Goal: Check status: Check status

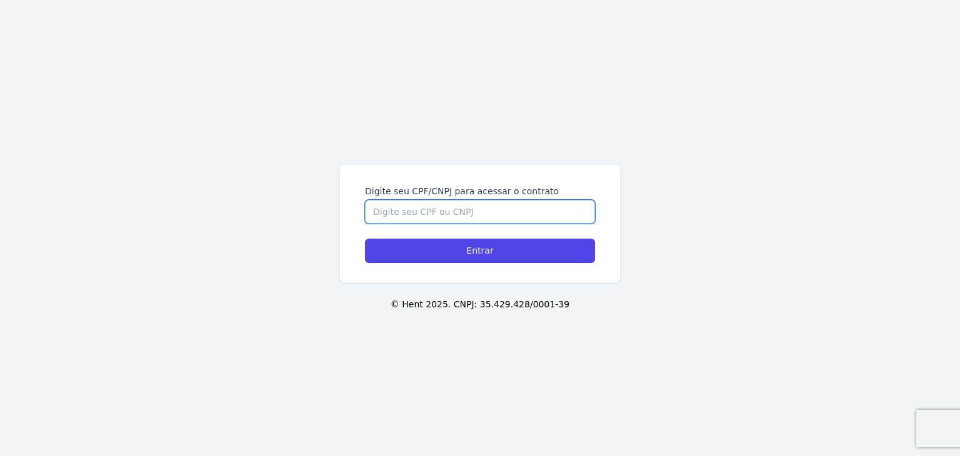
click at [487, 216] on input "Digite seu CPF/CNPJ para acessar o contrato" at bounding box center [480, 212] width 230 height 24
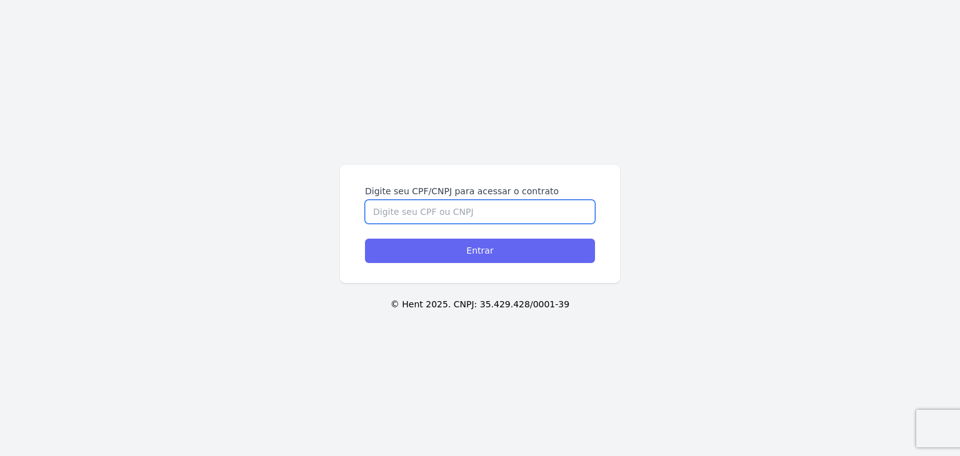
paste input "051.988.263-67"
type input "051.988.263-67"
drag, startPoint x: 499, startPoint y: 242, endPoint x: 373, endPoint y: 11, distance: 263.4
click at [499, 242] on input "Entrar" at bounding box center [480, 251] width 230 height 24
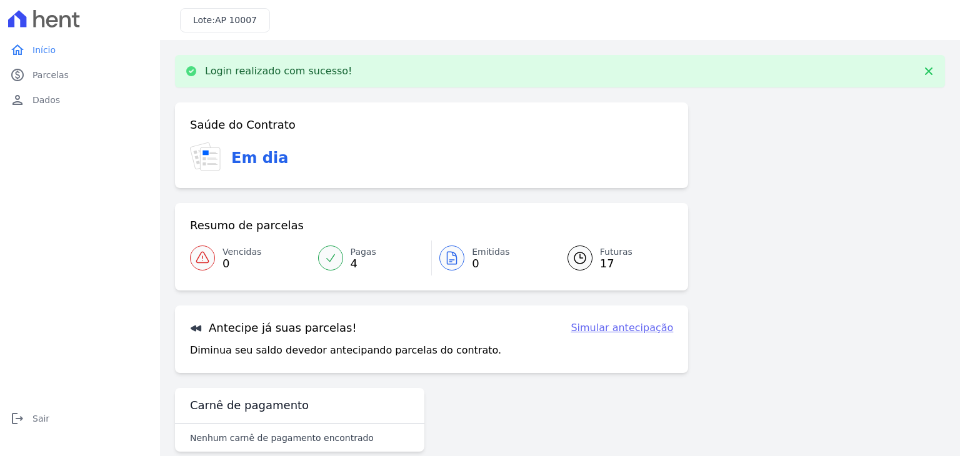
click at [600, 254] on span "Futuras" at bounding box center [616, 252] width 32 height 13
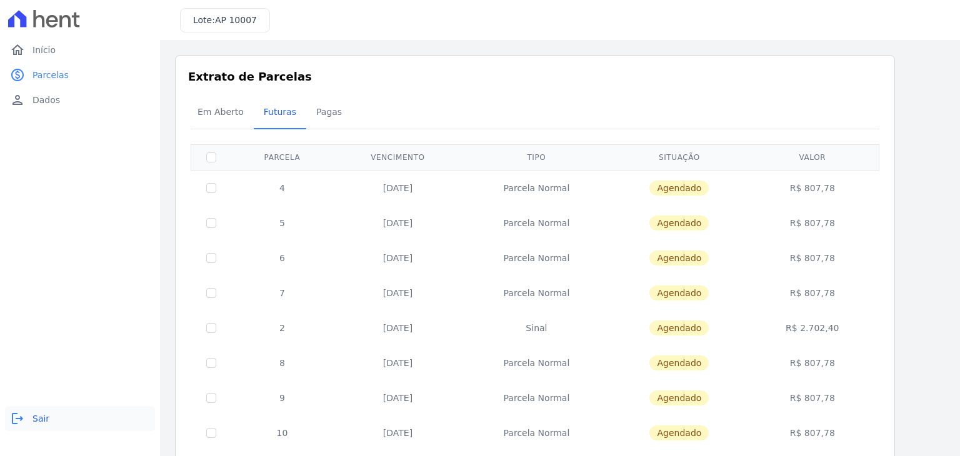
click at [45, 418] on span "Sair" at bounding box center [40, 418] width 17 height 12
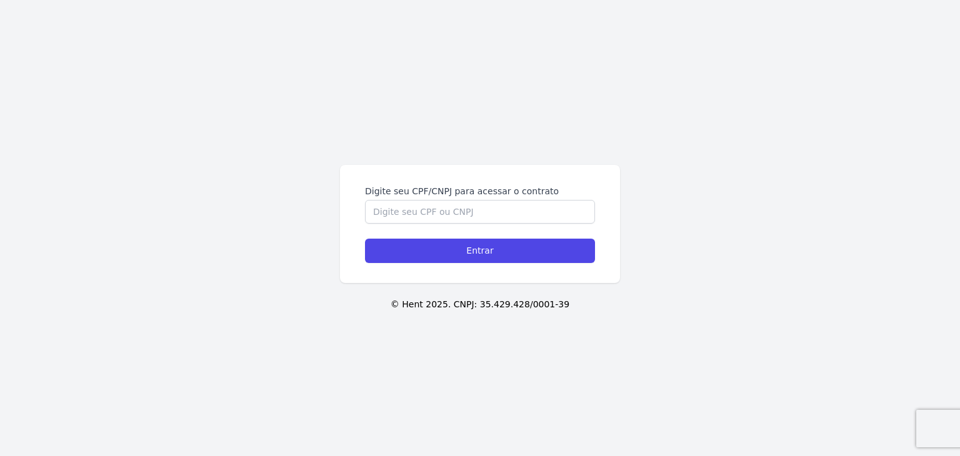
click at [525, 199] on div "Digite seu CPF/CNPJ para acessar o contrato" at bounding box center [480, 204] width 230 height 39
click at [527, 209] on input "Digite seu CPF/CNPJ para acessar o contrato" at bounding box center [480, 212] width 230 height 24
paste input "051.988.263-67"
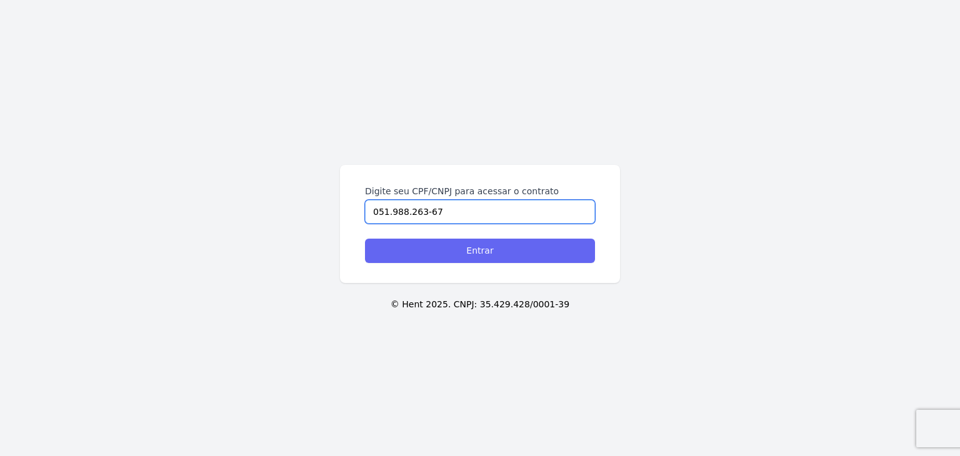
type input "051.988.263-67"
click at [529, 248] on input "Entrar" at bounding box center [480, 251] width 230 height 24
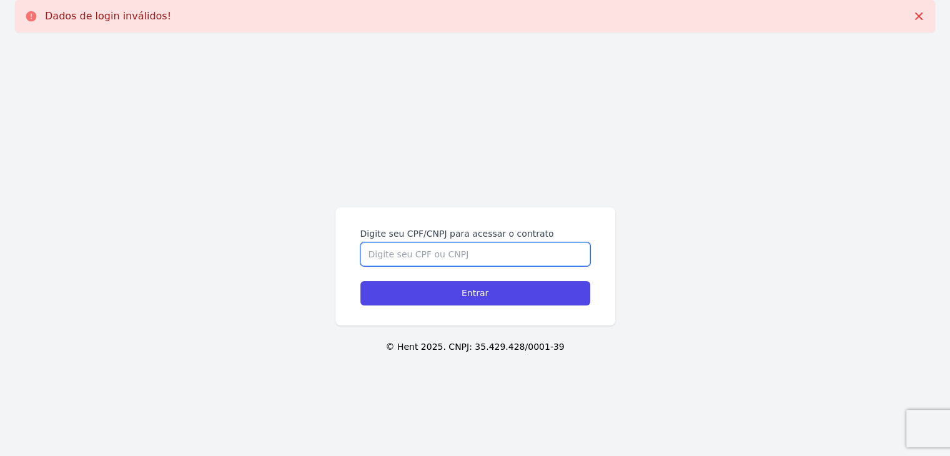
click at [456, 258] on input "Digite seu CPF/CNPJ para acessar o contrato" at bounding box center [475, 254] width 230 height 24
paste input "051.988.263-67"
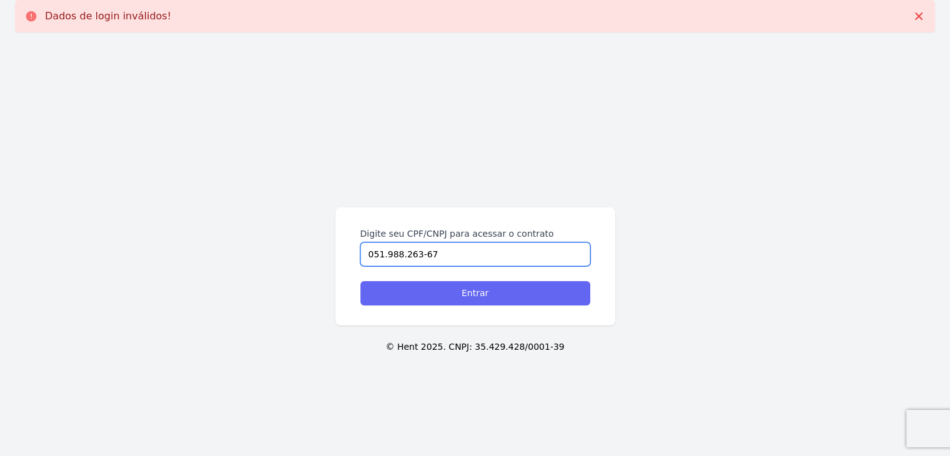
type input "051.988.263-67"
click at [473, 287] on input "Entrar" at bounding box center [475, 293] width 230 height 24
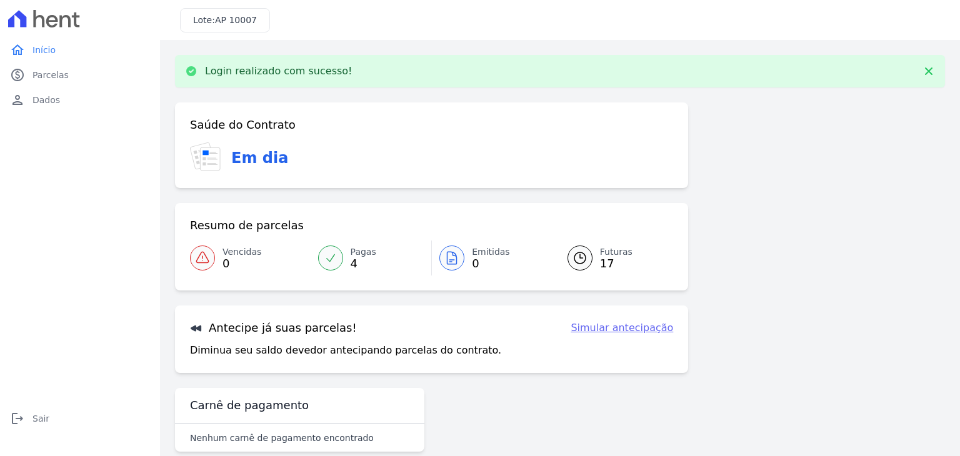
click at [333, 245] on link "Pagas 4" at bounding box center [371, 258] width 121 height 35
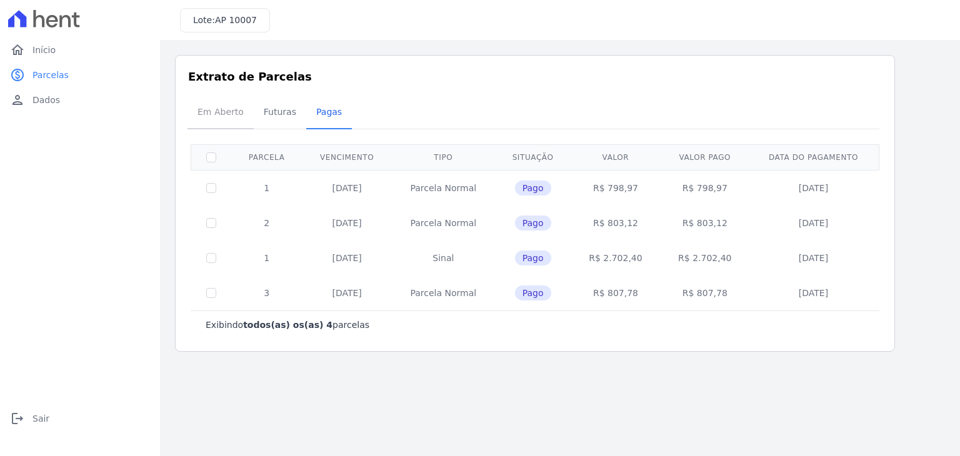
click at [229, 113] on span "Em Aberto" at bounding box center [220, 111] width 61 height 25
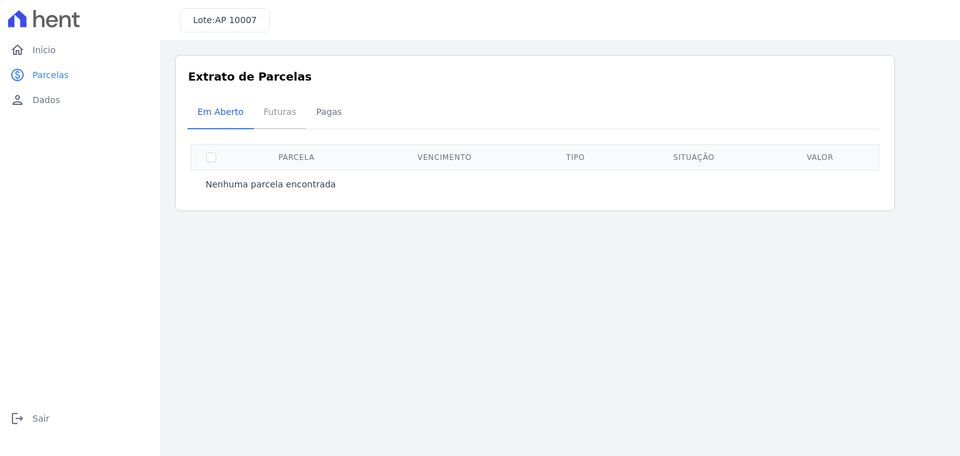
click at [282, 119] on span "Futuras" at bounding box center [279, 111] width 47 height 25
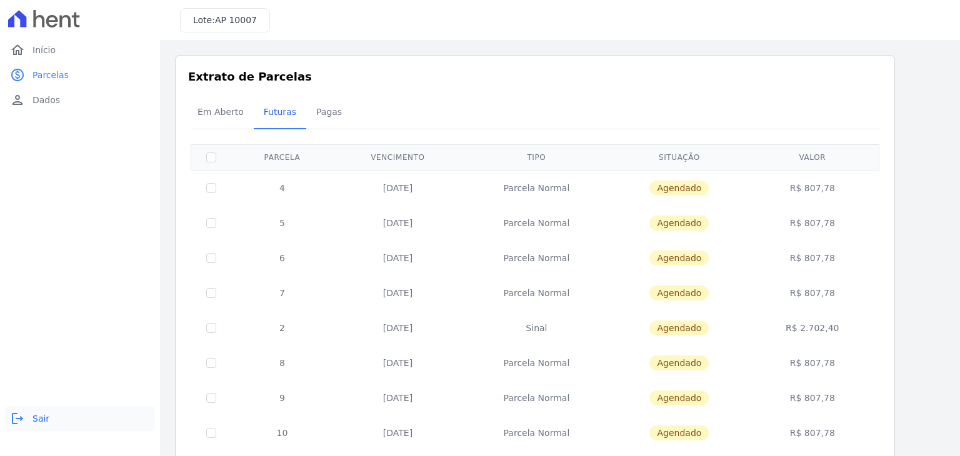
click at [21, 413] on icon "logout" at bounding box center [17, 418] width 15 height 15
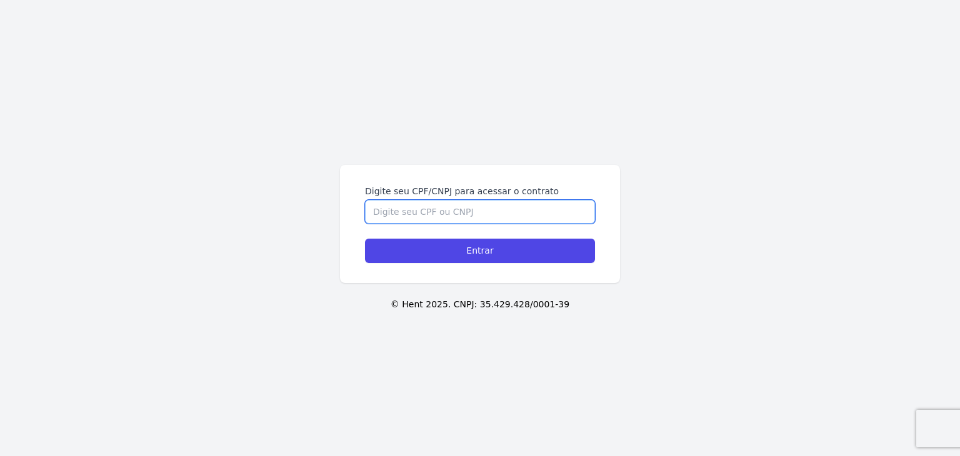
click at [457, 216] on input "Digite seu CPF/CNPJ para acessar o contrato" at bounding box center [480, 212] width 230 height 24
paste input "051.988.263-67"
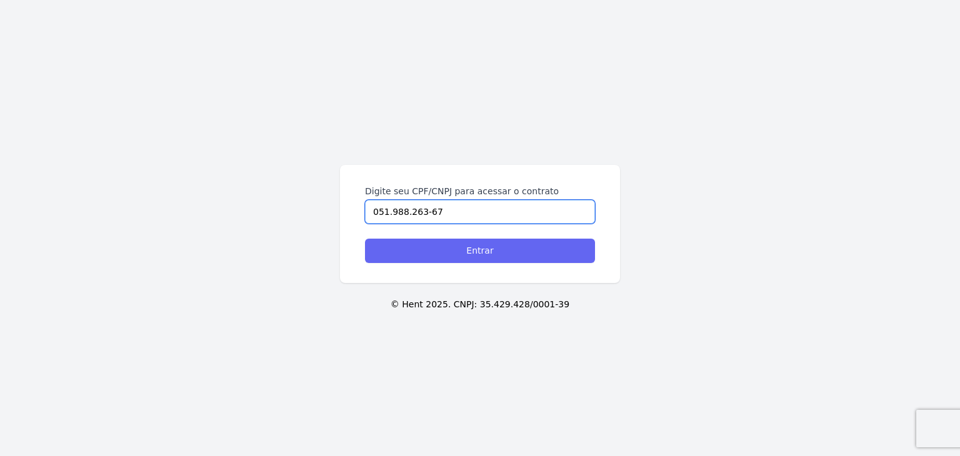
type input "051.988.263-67"
click at [481, 247] on input "Entrar" at bounding box center [480, 251] width 230 height 24
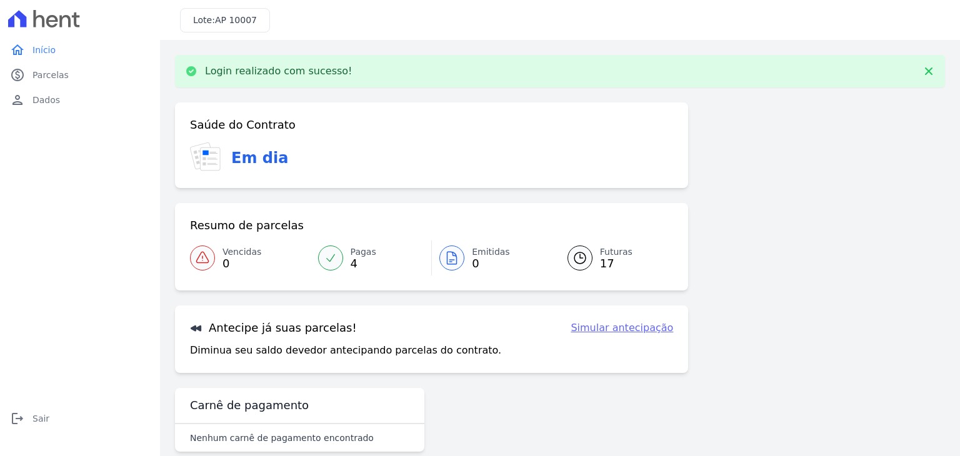
click at [572, 256] on icon at bounding box center [579, 258] width 15 height 15
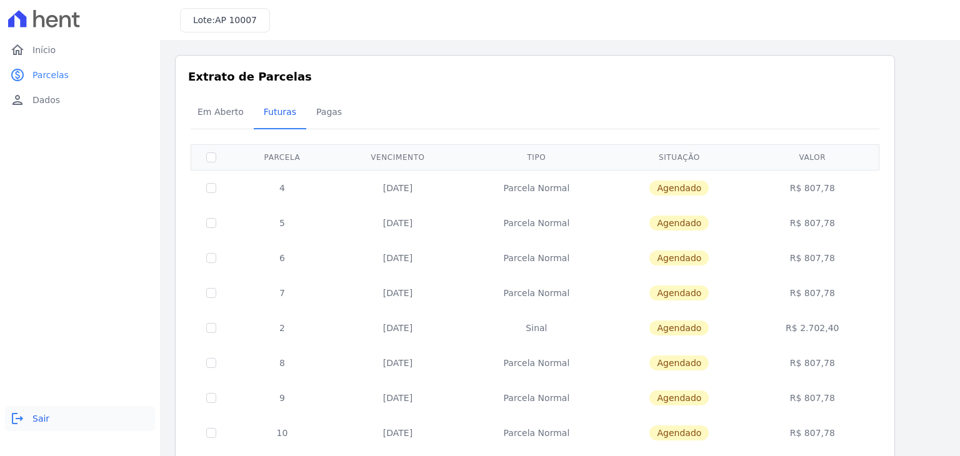
click at [37, 428] on link "logout Sair" at bounding box center [80, 418] width 150 height 25
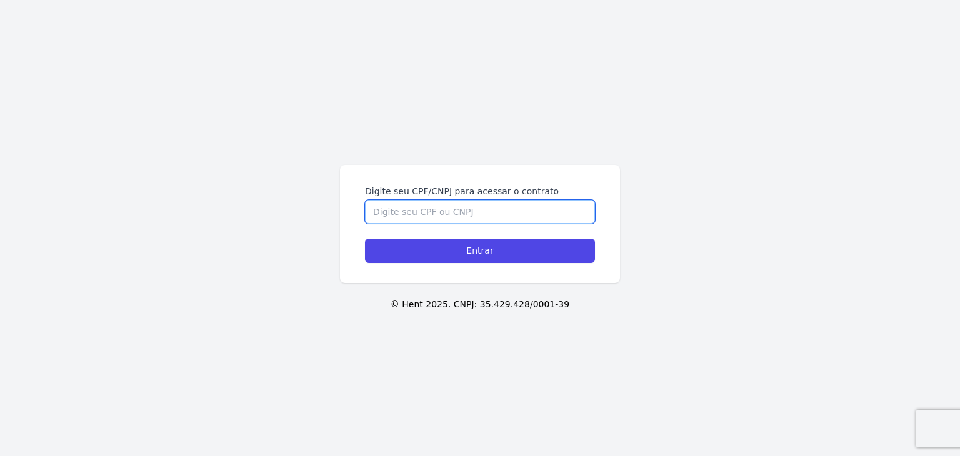
click at [414, 216] on input "Digite seu CPF/CNPJ para acessar o contrato" at bounding box center [480, 212] width 230 height 24
paste input "311.948.298-64"
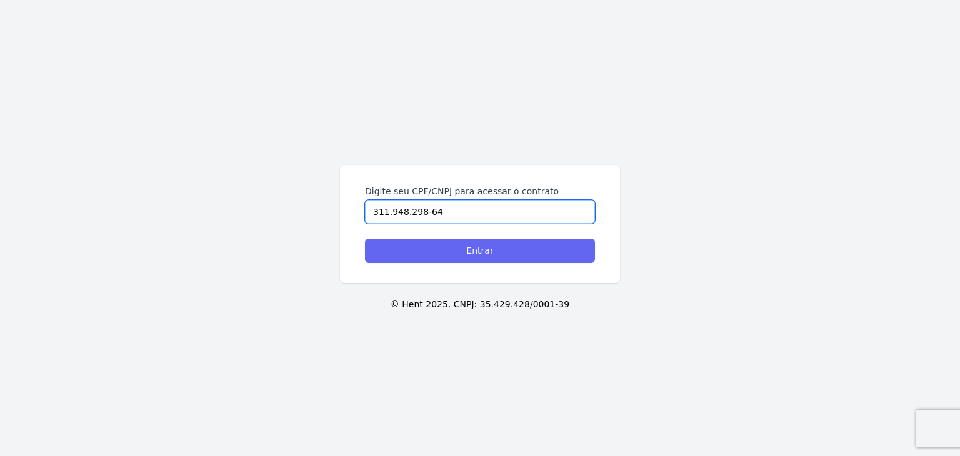
type input "311.948.298-64"
click at [429, 246] on input "Entrar" at bounding box center [480, 251] width 230 height 24
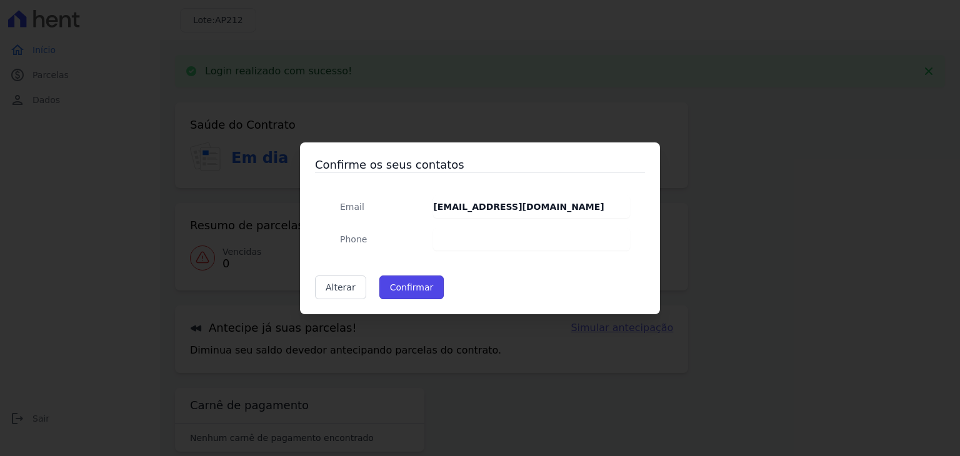
click at [411, 281] on button "Confirmar" at bounding box center [411, 288] width 65 height 24
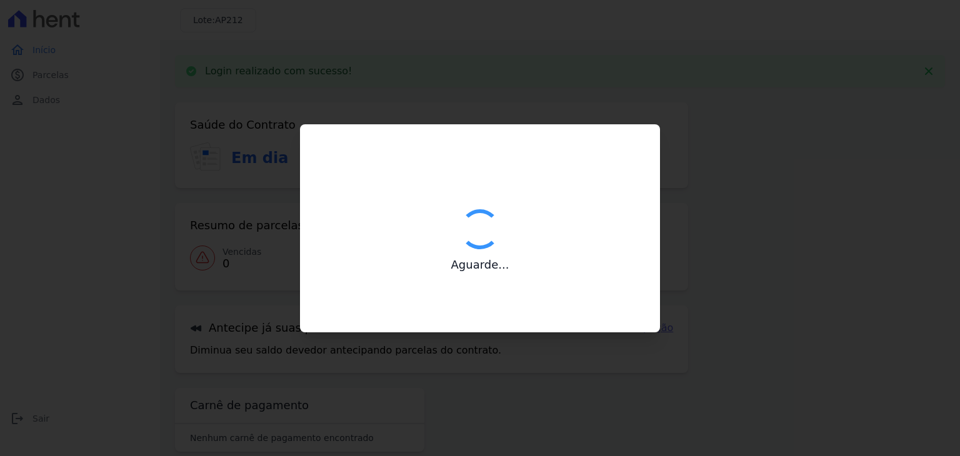
type input "Contatos confirmados com sucesso."
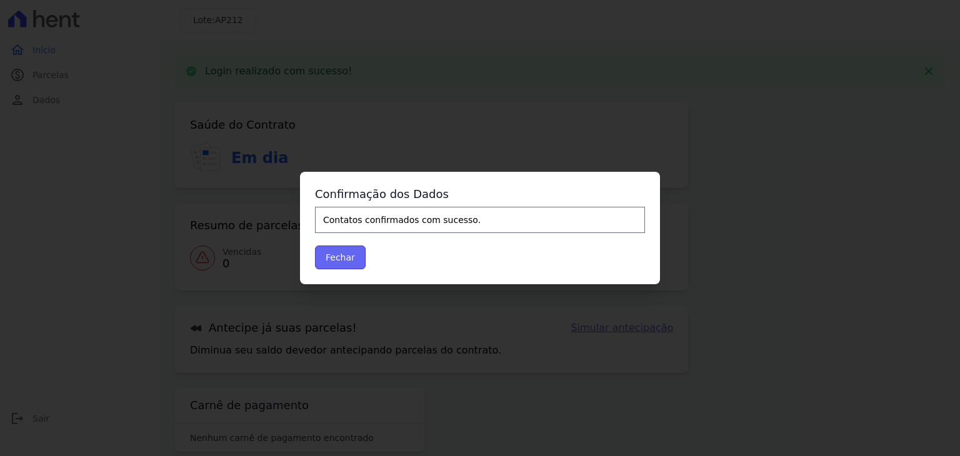
click at [332, 263] on button "Fechar" at bounding box center [340, 258] width 51 height 24
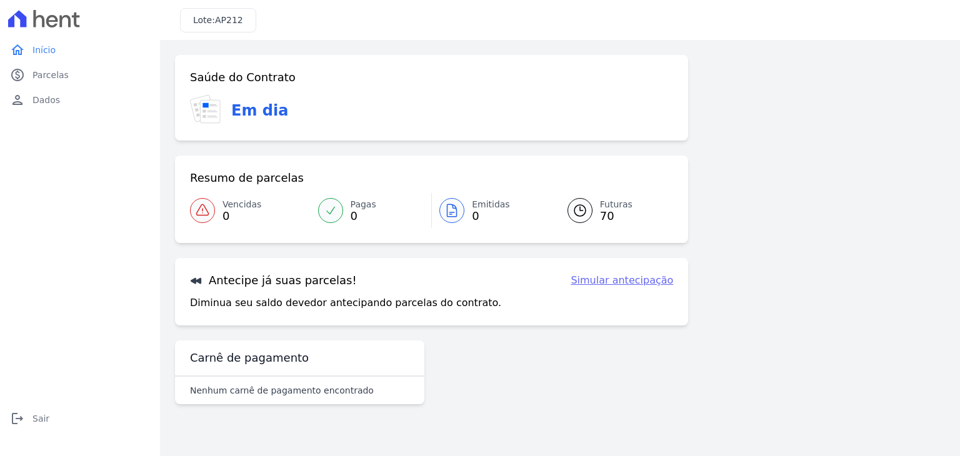
click at [585, 202] on div at bounding box center [579, 210] width 25 height 25
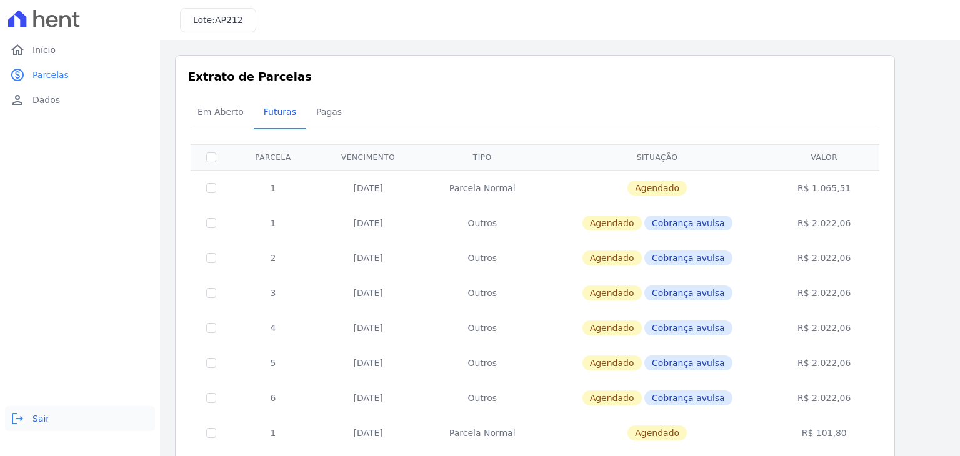
click at [39, 417] on span "Sair" at bounding box center [40, 418] width 17 height 12
